Goal: Information Seeking & Learning: Learn about a topic

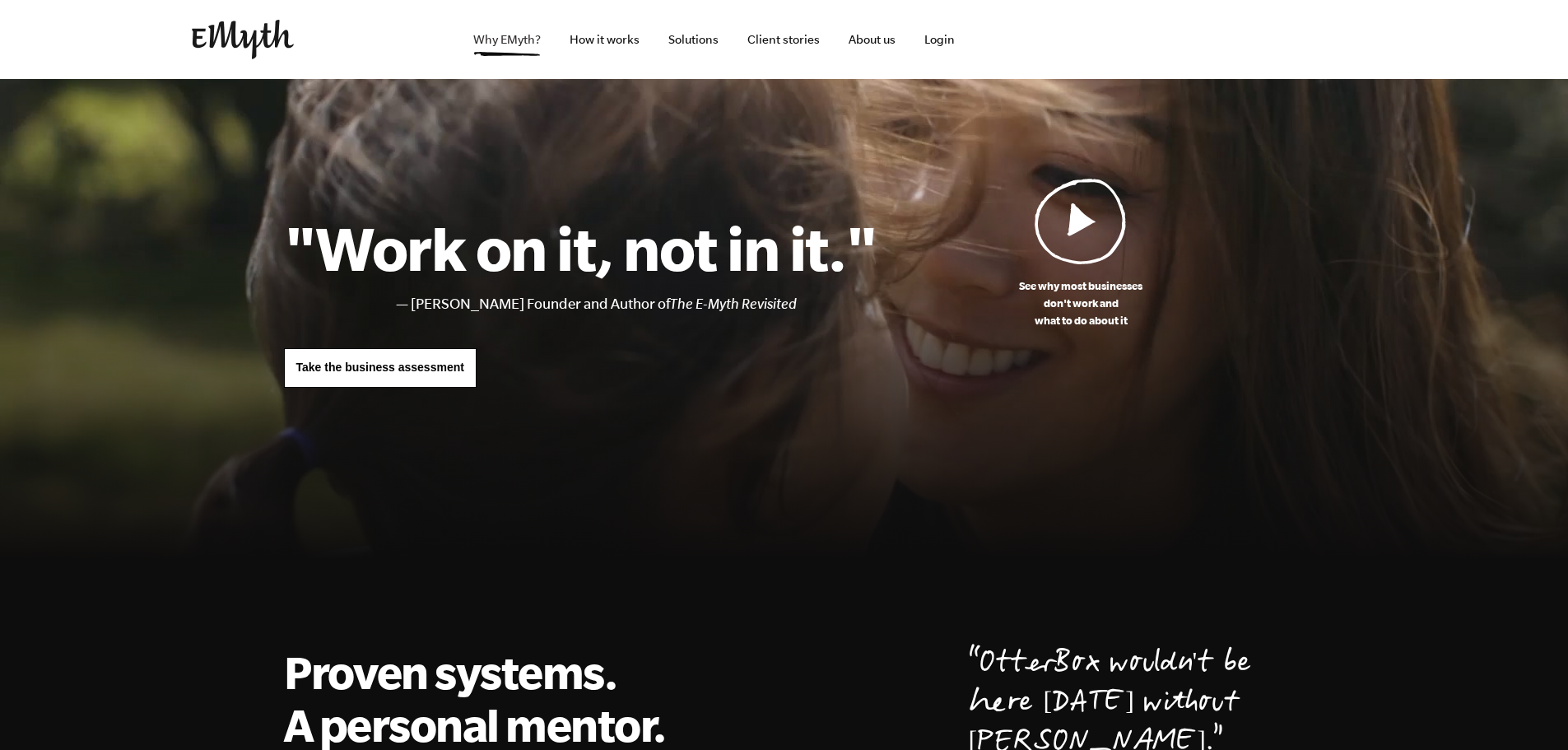
click at [525, 41] on link "Why EMyth?" at bounding box center [507, 39] width 94 height 79
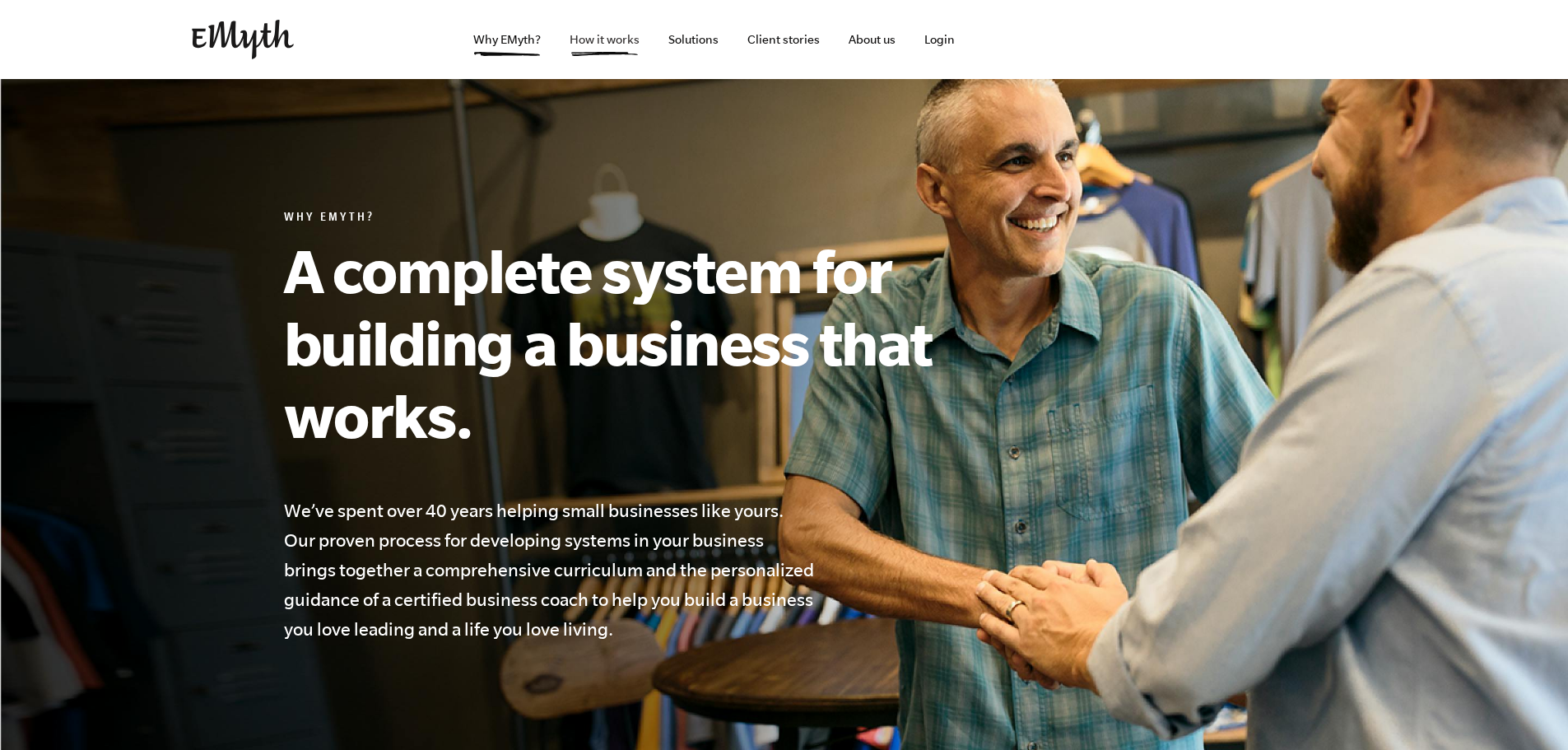
click at [609, 36] on link "How it works" at bounding box center [604, 39] width 96 height 79
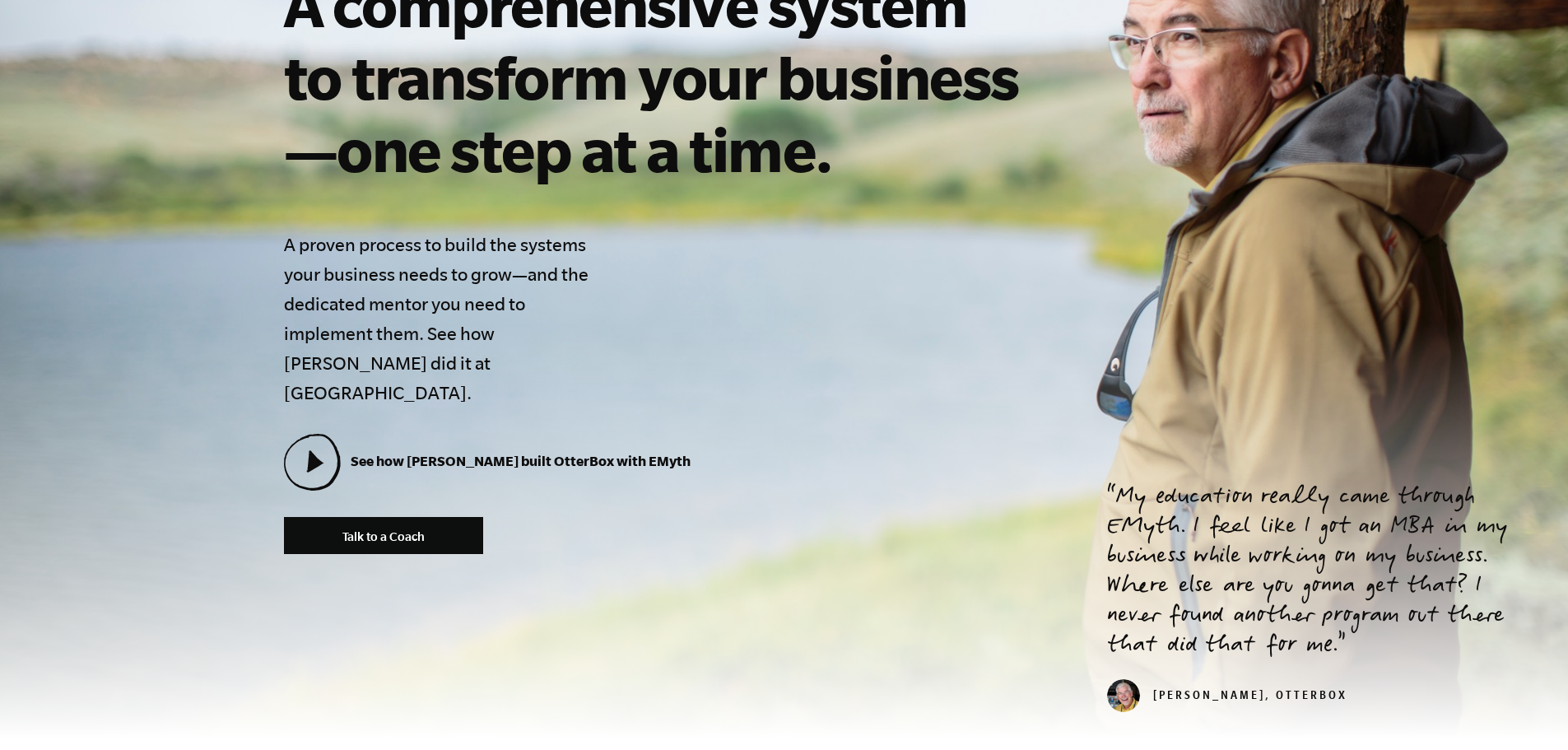
scroll to position [330, 0]
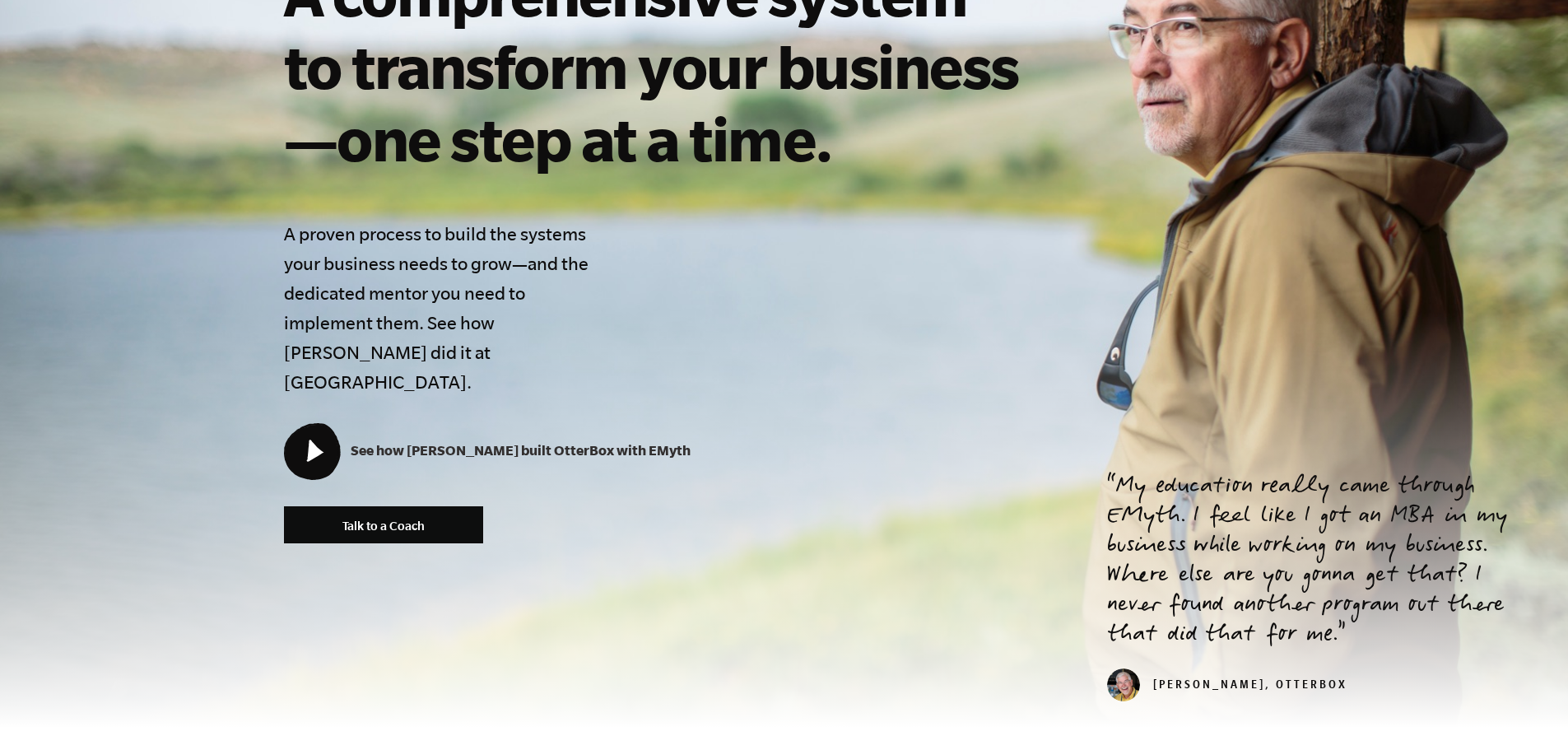
click at [315, 440] on icon at bounding box center [315, 451] width 17 height 22
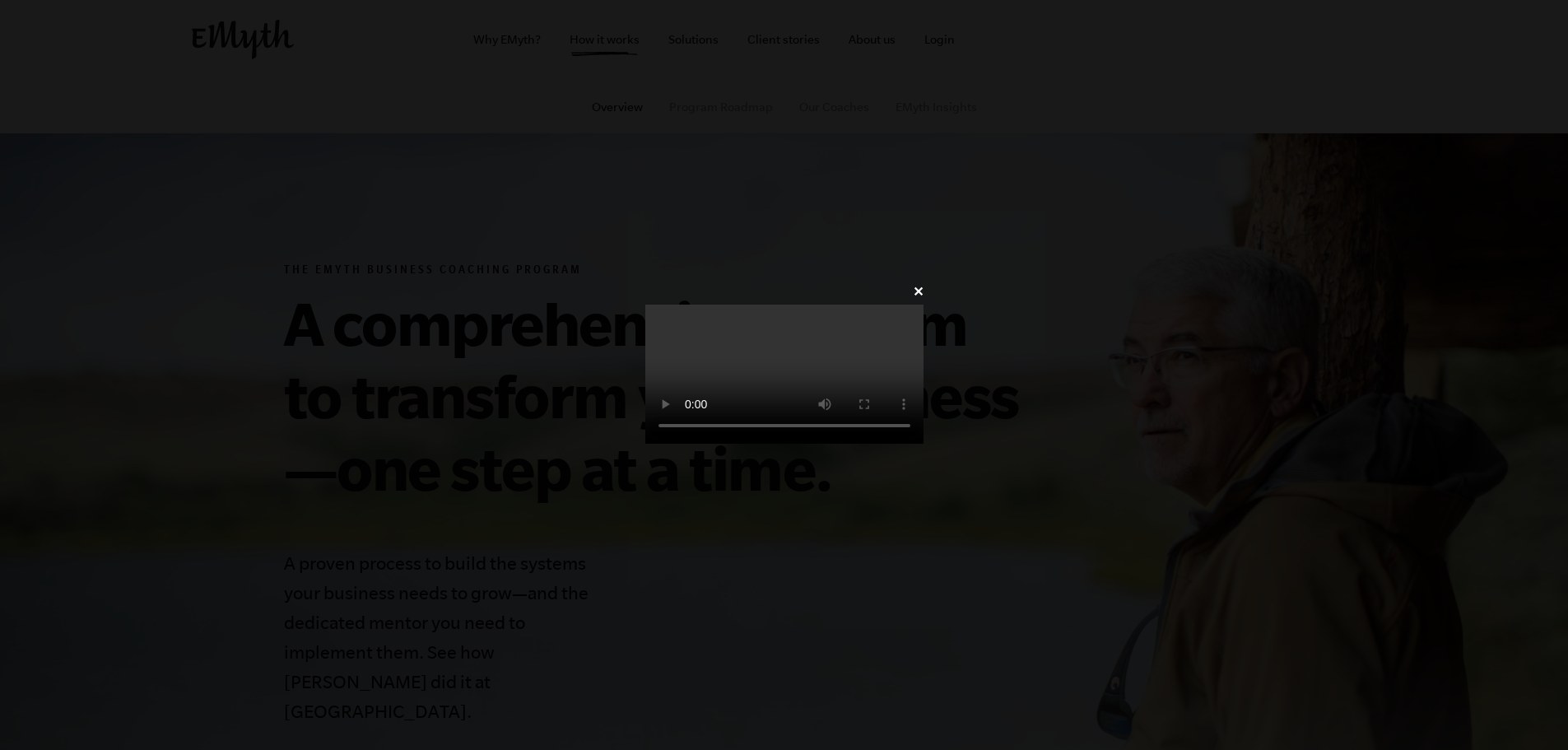
click at [710, 407] on video at bounding box center [784, 375] width 278 height 139
